Goal: Transaction & Acquisition: Purchase product/service

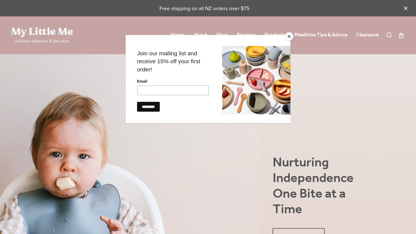
click at [287, 37] on button "Close" at bounding box center [289, 36] width 8 height 8
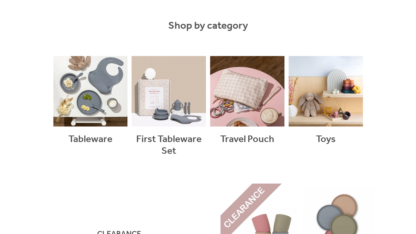
scroll to position [459, 0]
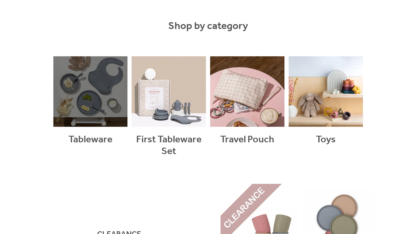
click at [89, 81] on link at bounding box center [90, 113] width 74 height 114
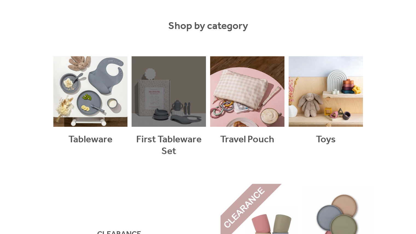
click at [152, 85] on link at bounding box center [169, 113] width 74 height 114
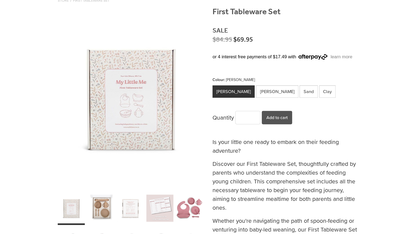
scroll to position [73, 0]
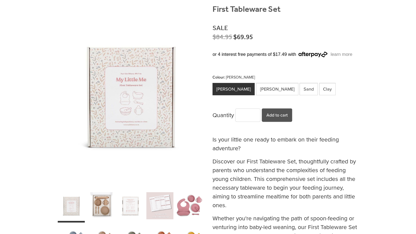
click at [106, 203] on div "carousel" at bounding box center [100, 206] width 27 height 34
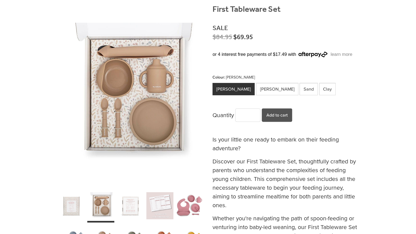
click at [300, 83] on div "Sand" at bounding box center [309, 89] width 18 height 12
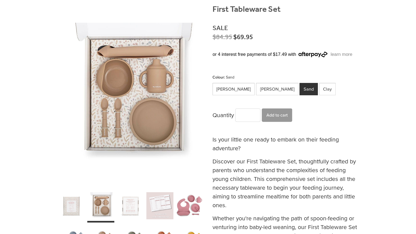
scroll to position [4, 0]
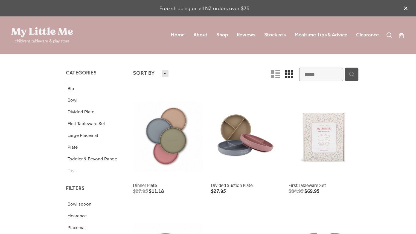
click at [243, 146] on link at bounding box center [246, 145] width 70 height 105
click at [169, 142] on link at bounding box center [168, 145] width 70 height 105
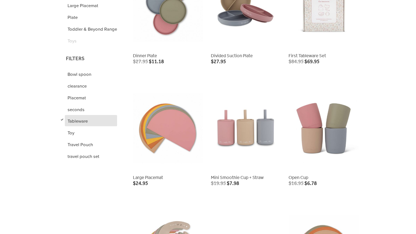
scroll to position [130, 0]
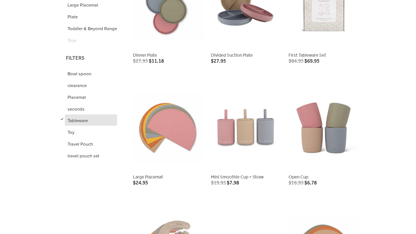
click at [317, 130] on link at bounding box center [324, 136] width 70 height 105
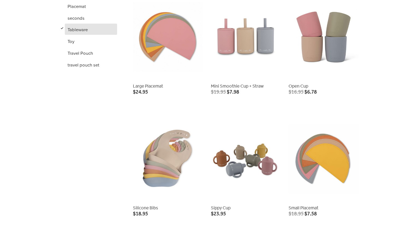
scroll to position [221, 0]
click at [155, 161] on link at bounding box center [168, 167] width 70 height 105
click at [228, 164] on link at bounding box center [246, 167] width 70 height 105
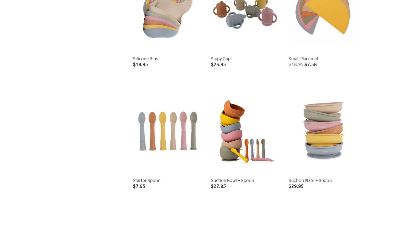
scroll to position [370, 0]
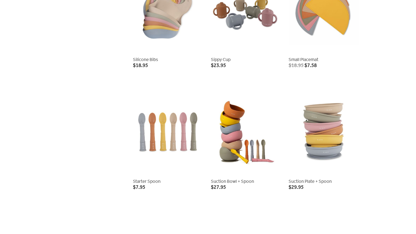
click at [247, 144] on link at bounding box center [246, 140] width 70 height 105
click at [317, 147] on link at bounding box center [324, 140] width 70 height 105
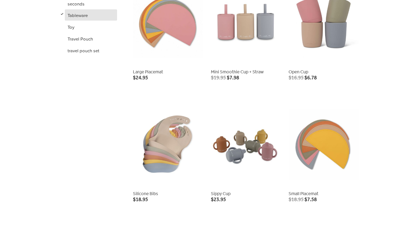
scroll to position [236, 0]
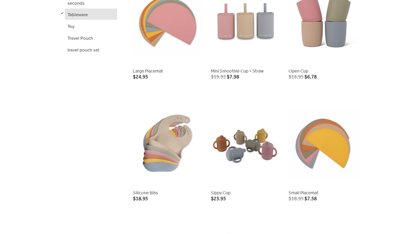
click at [238, 143] on link at bounding box center [246, 152] width 70 height 105
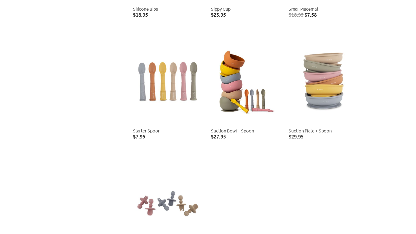
scroll to position [420, 0]
click at [238, 94] on link at bounding box center [246, 90] width 70 height 105
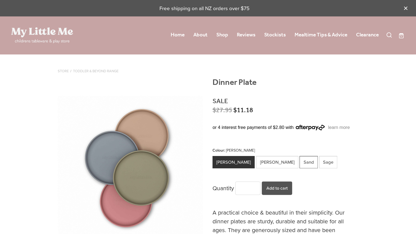
click at [300, 162] on div "Sand" at bounding box center [309, 162] width 18 height 12
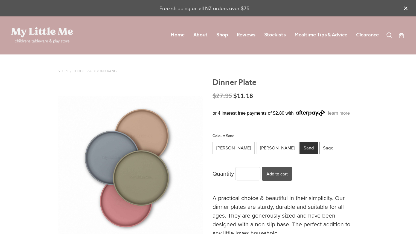
click at [319, 150] on div "Sage" at bounding box center [328, 148] width 18 height 12
click at [300, 148] on div "Sand" at bounding box center [309, 148] width 18 height 12
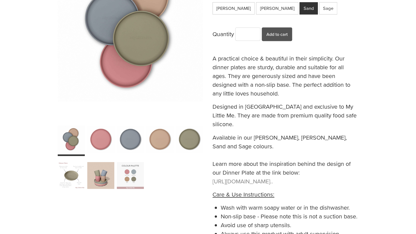
scroll to position [139, 0]
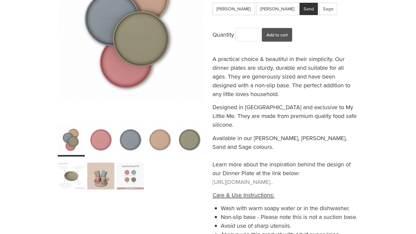
click at [155, 136] on div "carousel" at bounding box center [159, 140] width 27 height 34
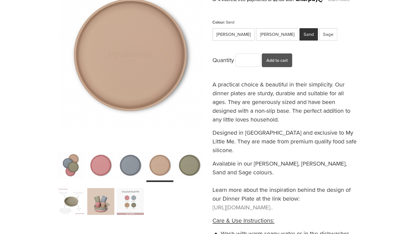
scroll to position [114, 0]
click at [187, 160] on div "carousel" at bounding box center [189, 165] width 27 height 34
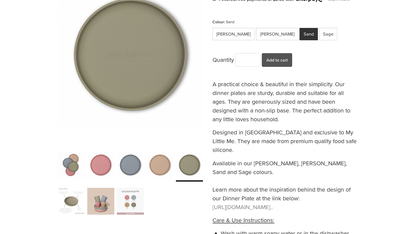
click at [157, 165] on div "carousel" at bounding box center [159, 165] width 27 height 34
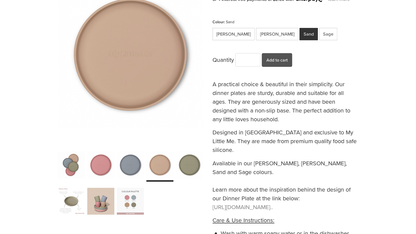
click at [185, 167] on div "carousel" at bounding box center [189, 165] width 27 height 34
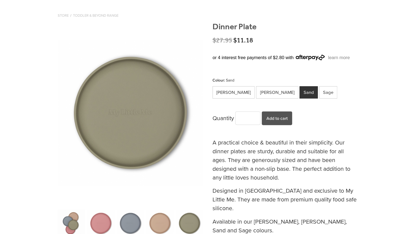
scroll to position [54, 0]
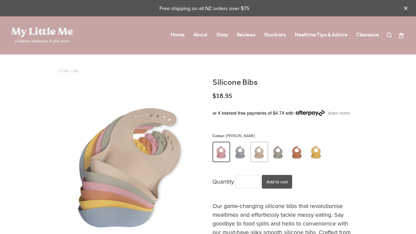
click at [260, 155] on img at bounding box center [259, 152] width 15 height 19
click at [282, 149] on img at bounding box center [278, 152] width 15 height 19
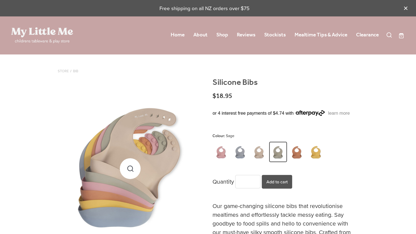
click at [134, 125] on div "carousel" at bounding box center [130, 169] width 145 height 182
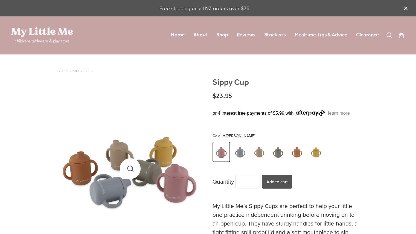
click at [142, 171] on div "carousel" at bounding box center [130, 169] width 145 height 182
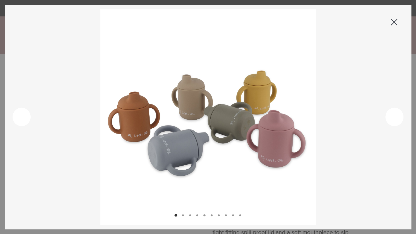
click at [399, 118] on rs-icon at bounding box center [395, 117] width 18 height 18
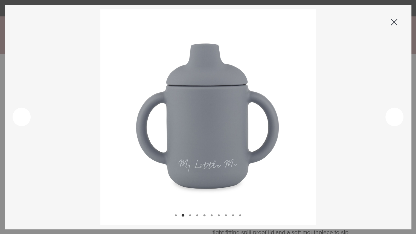
click at [396, 116] on rs-icon at bounding box center [395, 117] width 18 height 18
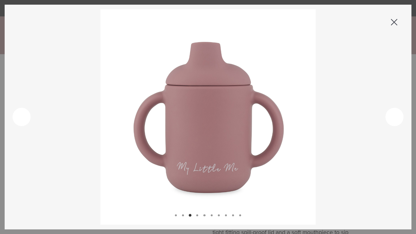
click at [396, 116] on rs-icon at bounding box center [395, 117] width 18 height 18
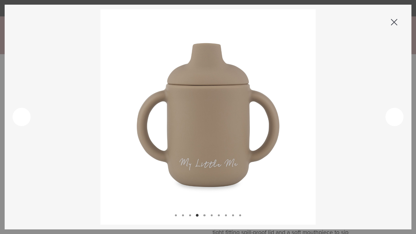
click at [396, 116] on rs-icon at bounding box center [395, 117] width 18 height 18
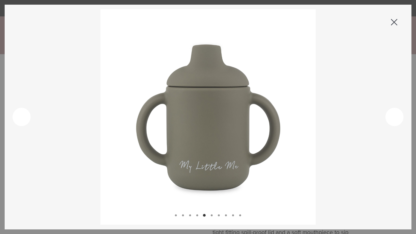
click at [396, 116] on rs-icon at bounding box center [395, 117] width 18 height 18
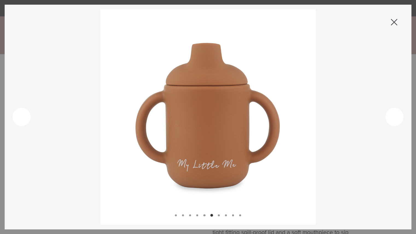
click at [396, 116] on rs-icon at bounding box center [395, 117] width 18 height 18
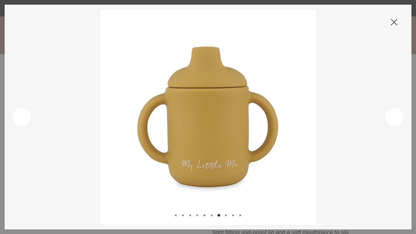
click at [396, 116] on rs-icon at bounding box center [395, 117] width 18 height 18
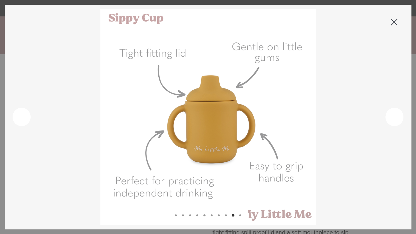
click at [391, 24] on span at bounding box center [394, 22] width 7 height 7
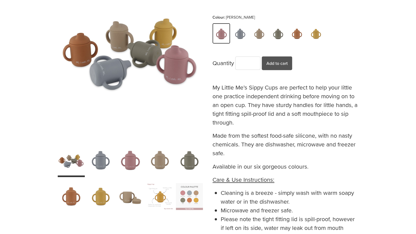
scroll to position [118, 0]
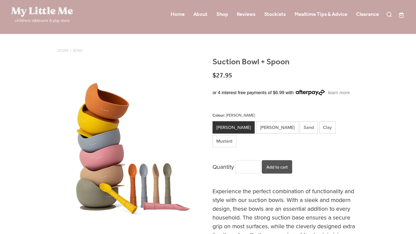
scroll to position [20, 0]
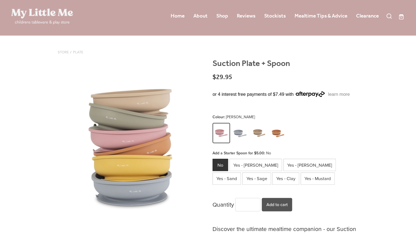
scroll to position [16, 0]
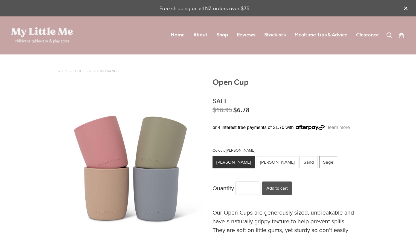
click at [319, 163] on div "Sage" at bounding box center [328, 162] width 18 height 12
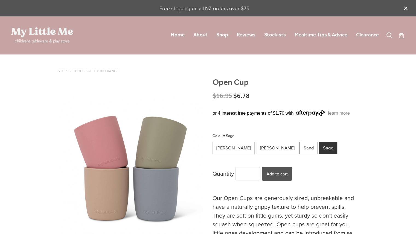
click at [300, 145] on div "Sand" at bounding box center [309, 148] width 18 height 12
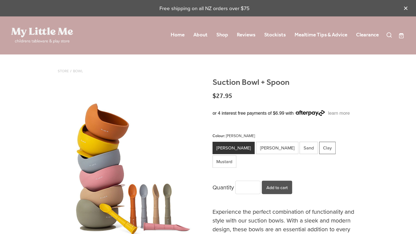
click at [319, 145] on div "Clay" at bounding box center [327, 148] width 17 height 12
click at [300, 145] on div "Sand" at bounding box center [309, 148] width 18 height 12
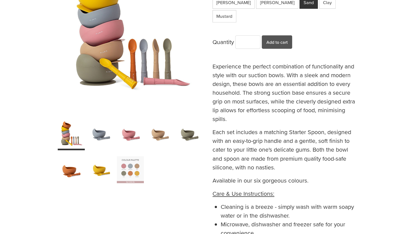
scroll to position [147, 0]
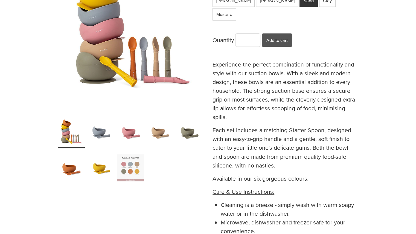
click at [185, 139] on div "carousel" at bounding box center [189, 132] width 27 height 34
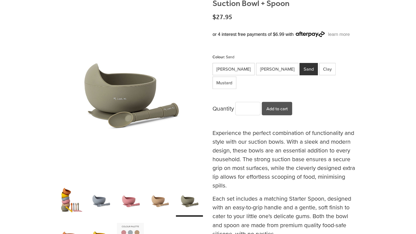
scroll to position [80, 0]
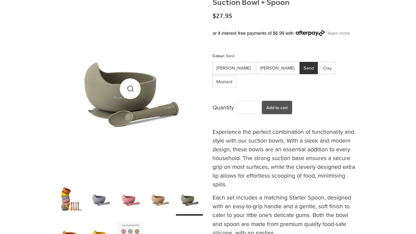
drag, startPoint x: 152, startPoint y: 100, endPoint x: 134, endPoint y: 93, distance: 18.9
click at [134, 93] on div "carousel" at bounding box center [130, 89] width 145 height 182
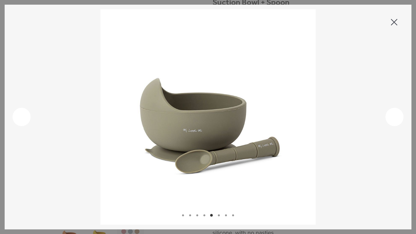
click at [399, 21] on rs-icon at bounding box center [394, 22] width 13 height 13
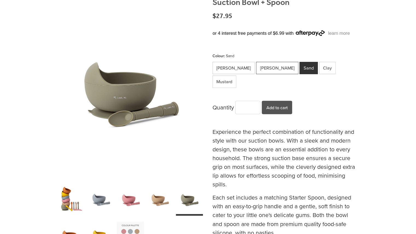
scroll to position [0, 0]
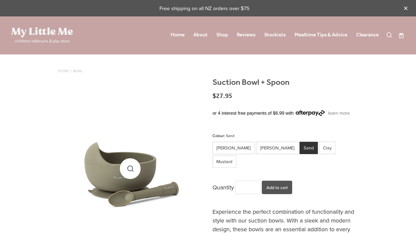
click at [129, 132] on div "carousel" at bounding box center [130, 169] width 145 height 182
